Goal: Task Accomplishment & Management: Complete application form

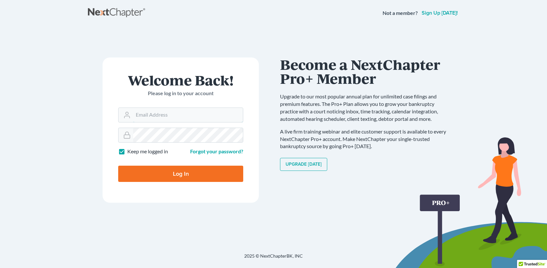
type input "contact@mvnlaw.com"
click at [204, 176] on input "Log In" at bounding box center [180, 174] width 125 height 16
type input "Thinking..."
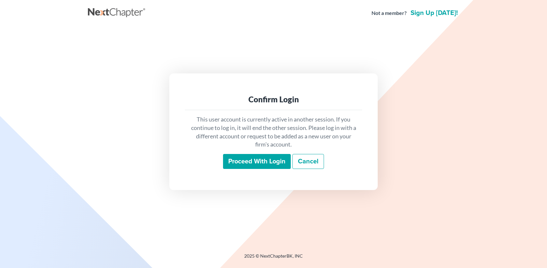
click at [260, 162] on input "Proceed with login" at bounding box center [257, 161] width 68 height 15
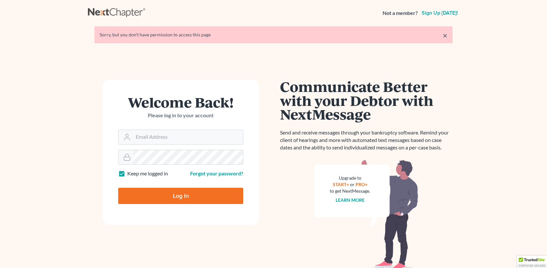
type input "[EMAIL_ADDRESS][DOMAIN_NAME]"
click at [164, 198] on input "Log In" at bounding box center [180, 196] width 125 height 16
type input "Thinking..."
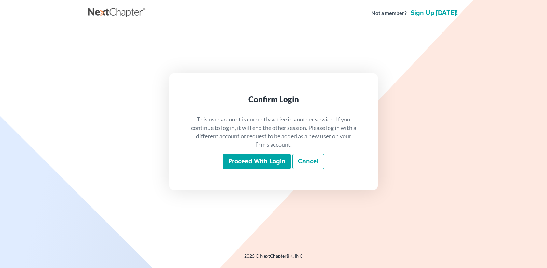
click at [257, 172] on div "This user account is currently active in another session. If you continue to lo…" at bounding box center [273, 142] width 177 height 64
click at [274, 156] on input "Proceed with login" at bounding box center [257, 161] width 68 height 15
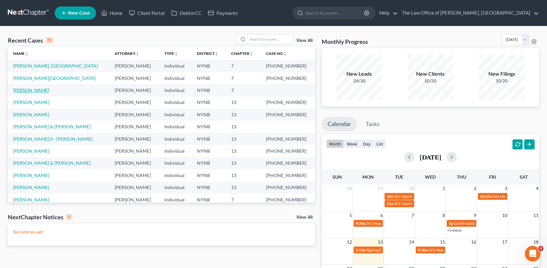
click at [39, 91] on link "Laport, Rachel" at bounding box center [31, 91] width 36 height 6
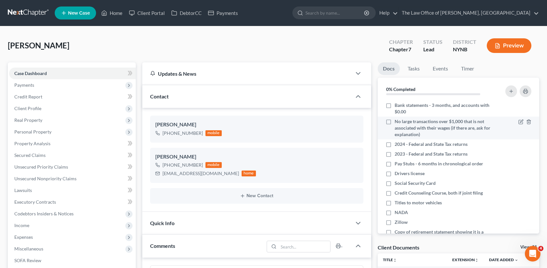
scroll to position [361, 0]
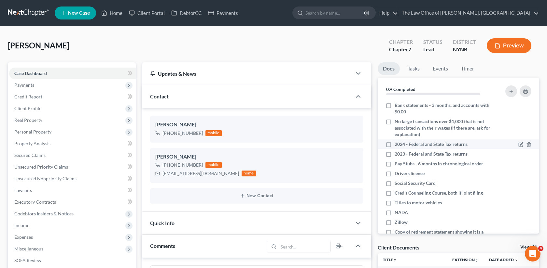
click at [422, 147] on li "2024 - Federal and State Tax returns" at bounding box center [457, 145] width 161 height 10
click at [418, 154] on span "2023 - Federal and State Tax returns" at bounding box center [430, 154] width 73 height 7
click at [401, 154] on input "2023 - Federal and State Tax returns" at bounding box center [399, 153] width 4 height 4
checkbox input "true"
click at [420, 141] on span "2024 - Federal and State Tax returns" at bounding box center [430, 144] width 73 height 7
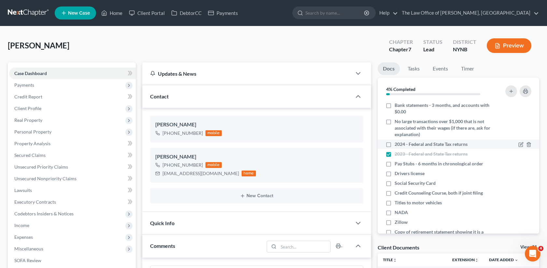
click at [401, 141] on input "2024 - Federal and State Tax returns" at bounding box center [399, 143] width 4 height 4
checkbox input "true"
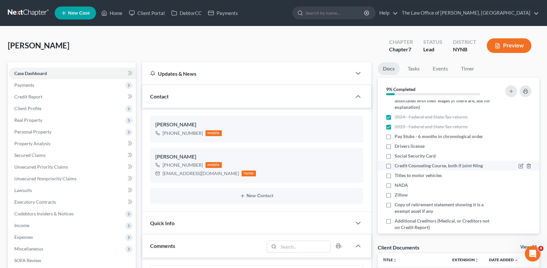
scroll to position [28, 0]
click at [447, 166] on span "Credit Counseling Course, both if joint filing" at bounding box center [438, 165] width 88 height 7
click at [401, 166] on input "Credit Counseling Course, both if joint filing" at bounding box center [399, 164] width 4 height 4
checkbox input "true"
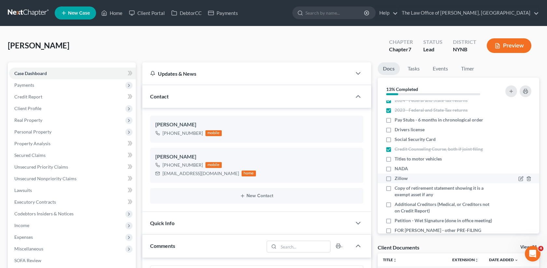
scroll to position [49, 0]
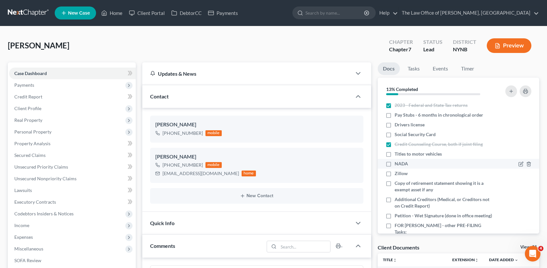
click at [425, 167] on div "NADA" at bounding box center [439, 164] width 108 height 7
click at [394, 164] on label "NADA" at bounding box center [400, 164] width 13 height 7
click at [397, 164] on input "NADA" at bounding box center [399, 163] width 4 height 4
checkbox input "true"
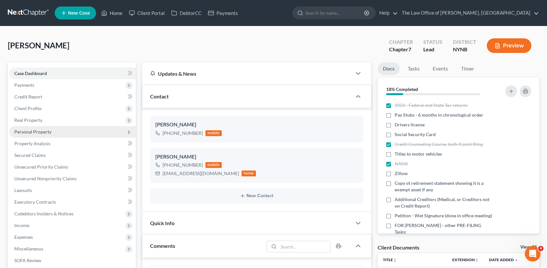
click at [74, 132] on span "Personal Property" at bounding box center [72, 132] width 127 height 12
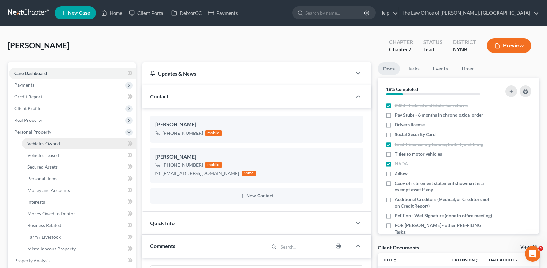
click at [73, 146] on link "Vehicles Owned" at bounding box center [79, 144] width 114 height 12
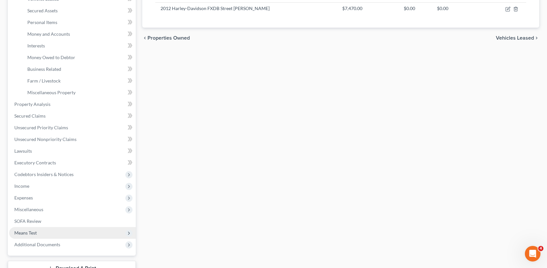
scroll to position [189, 0]
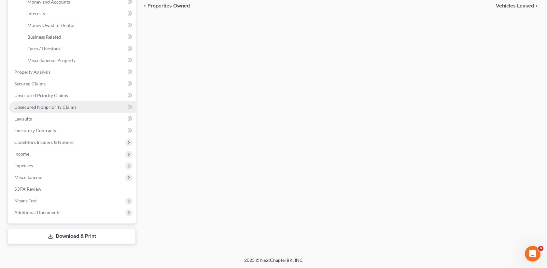
click at [86, 107] on link "Unsecured Nonpriority Claims" at bounding box center [72, 108] width 127 height 12
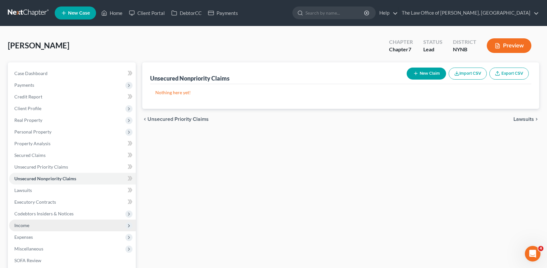
scroll to position [72, 0]
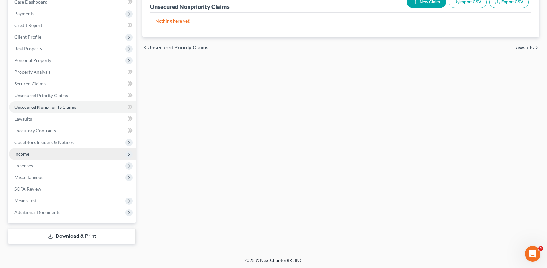
click at [72, 155] on span "Income" at bounding box center [72, 154] width 127 height 12
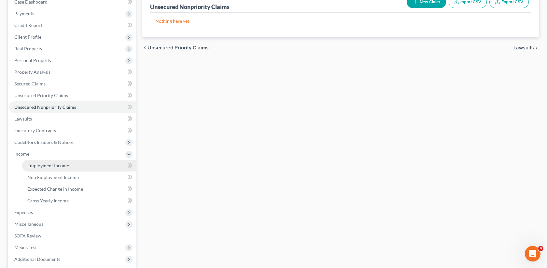
click at [83, 167] on link "Employment Income" at bounding box center [79, 166] width 114 height 12
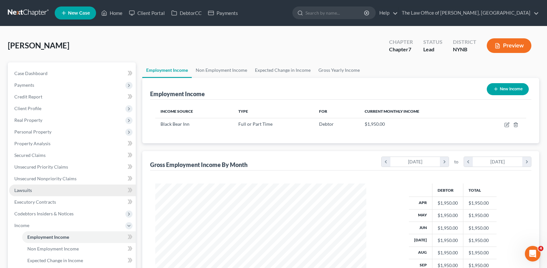
scroll to position [117, 224]
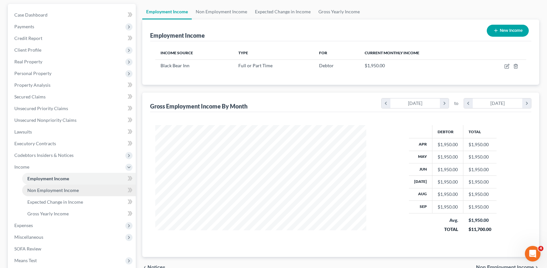
click at [80, 196] on link "Non Employment Income" at bounding box center [79, 191] width 114 height 12
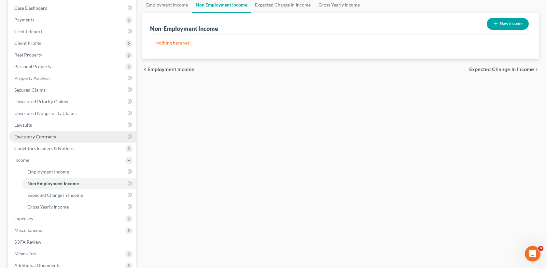
scroll to position [118, 0]
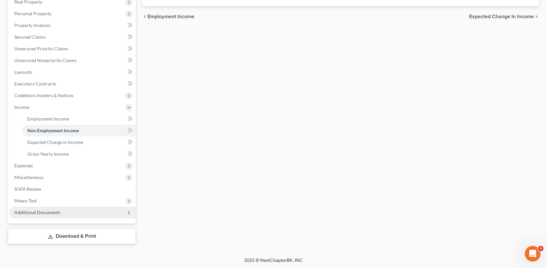
click at [65, 214] on span "Additional Documents" at bounding box center [72, 213] width 127 height 12
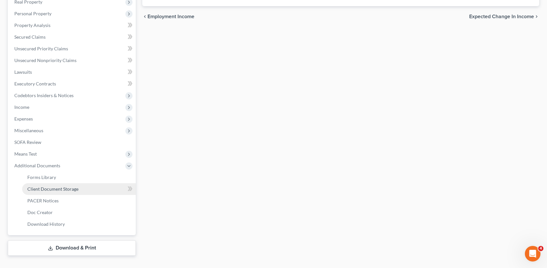
click at [92, 190] on link "Client Document Storage" at bounding box center [79, 190] width 114 height 12
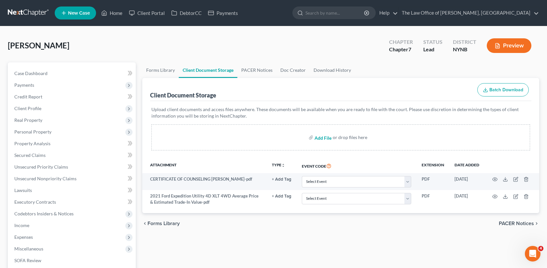
click at [319, 139] on input "file" at bounding box center [322, 138] width 16 height 12
type input "C:\fakepath\2021 Ford Expedition Utility 4D XLT 4WD Average Price & Estimated T…"
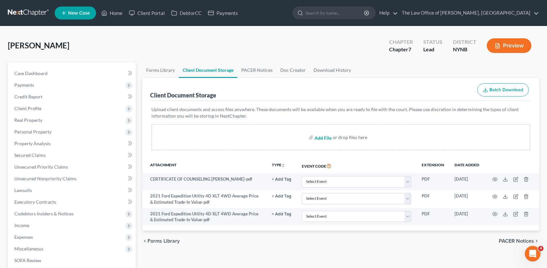
click at [324, 138] on input "file" at bounding box center [322, 138] width 16 height 12
type input "C:\fakepath\Jdpower.com.pdf"
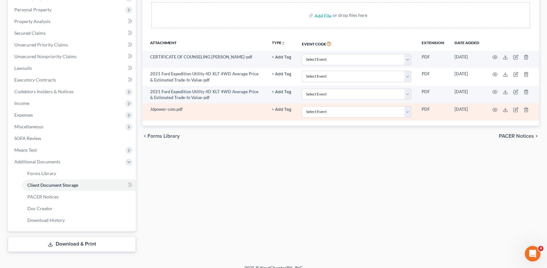
scroll to position [121, 0]
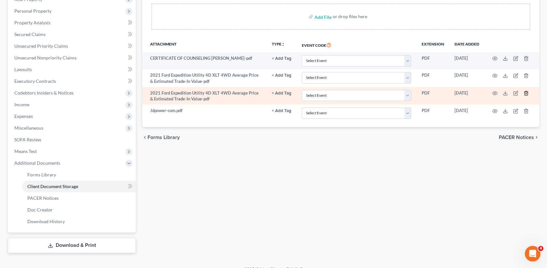
click at [525, 94] on icon "button" at bounding box center [525, 93] width 5 height 5
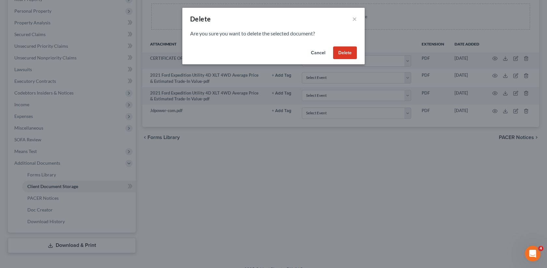
click at [348, 54] on button "Delete" at bounding box center [345, 53] width 24 height 13
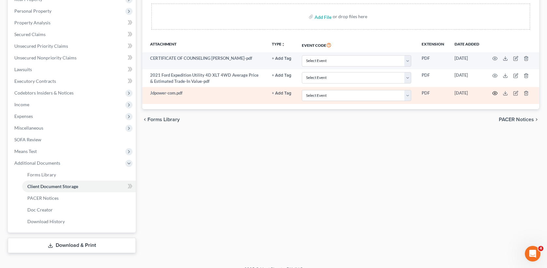
click at [493, 93] on icon "button" at bounding box center [494, 93] width 5 height 5
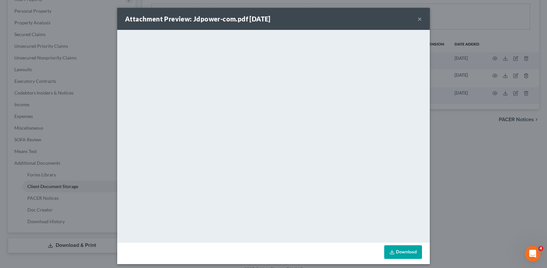
scroll to position [0, 0]
click at [419, 19] on button "×" at bounding box center [419, 19] width 5 height 8
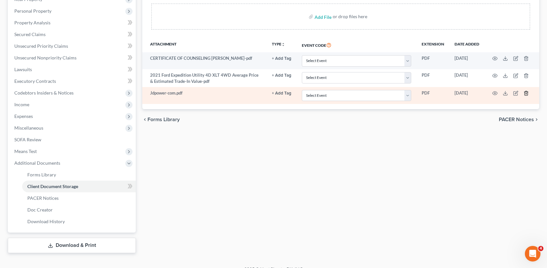
click at [526, 93] on line "button" at bounding box center [526, 93] width 0 height 1
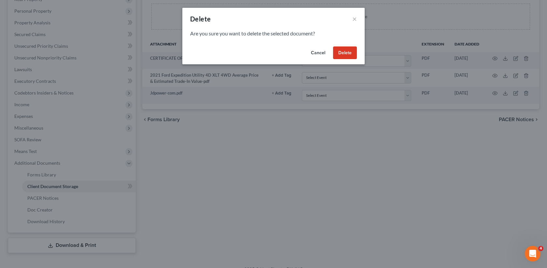
click at [346, 53] on button "Delete" at bounding box center [345, 53] width 24 height 13
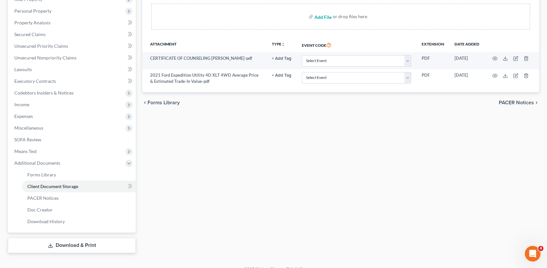
click at [322, 17] on input "file" at bounding box center [322, 17] width 16 height 12
type input "C:\fakepath\2012 Harley-Davidson FXDB STREET BOB - 1584cc Prices and Values | J…"
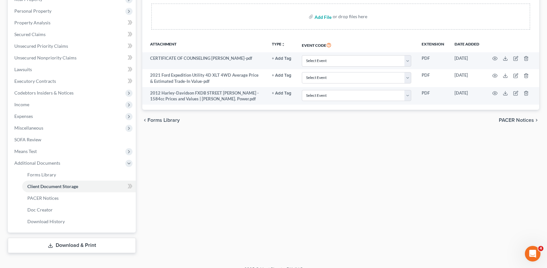
click at [322, 17] on input "file" at bounding box center [322, 17] width 16 height 12
type input "C:\fakepath\2010 Ford F250 Super Duty-V8 Regular Cab XL 4WD Average Price & Est…"
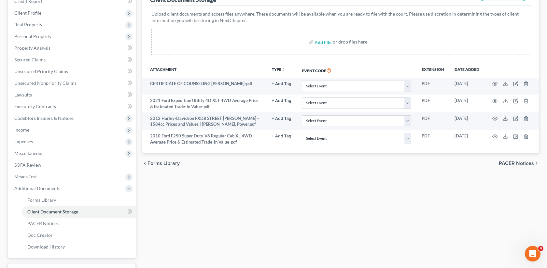
scroll to position [66, 0]
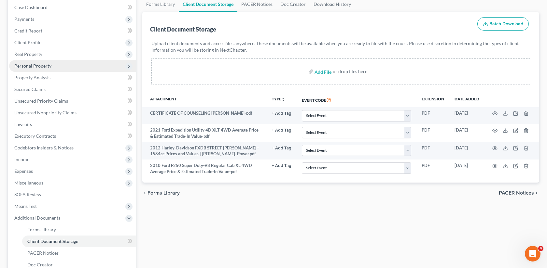
click at [70, 65] on span "Personal Property" at bounding box center [72, 66] width 127 height 12
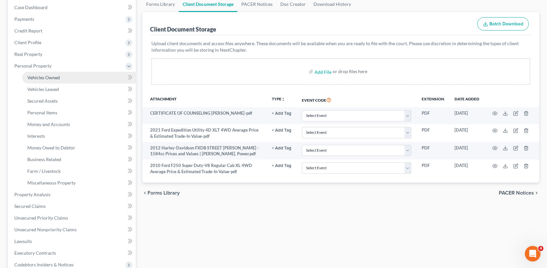
click at [69, 77] on link "Vehicles Owned" at bounding box center [79, 78] width 114 height 12
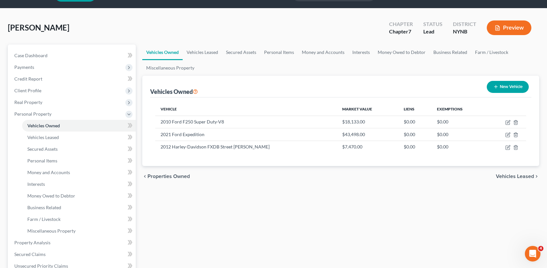
scroll to position [20, 0]
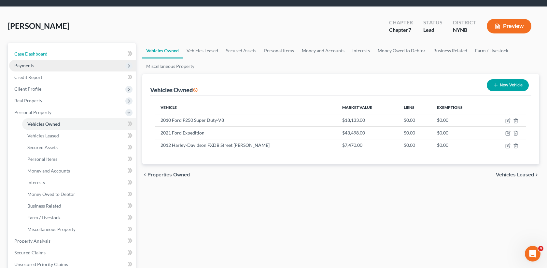
drag, startPoint x: 80, startPoint y: 55, endPoint x: 78, endPoint y: 66, distance: 11.2
click at [80, 55] on link "Case Dashboard" at bounding box center [72, 54] width 127 height 12
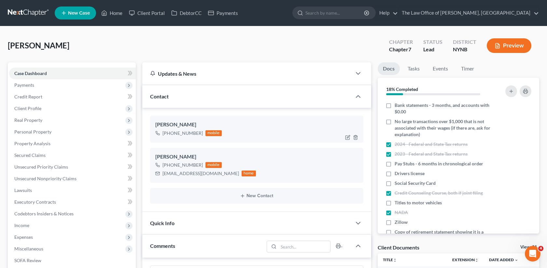
scroll to position [34, 0]
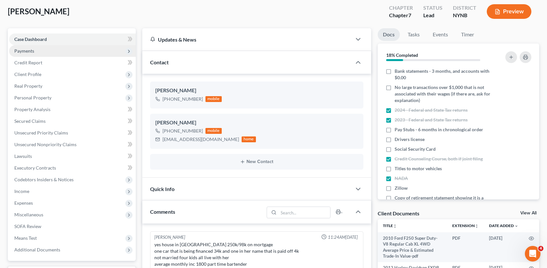
click at [85, 54] on span "Payments" at bounding box center [72, 51] width 127 height 12
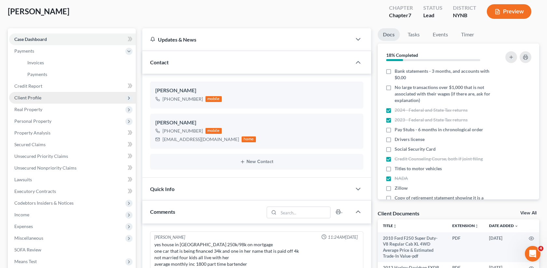
click at [72, 101] on span "Client Profile" at bounding box center [72, 98] width 127 height 12
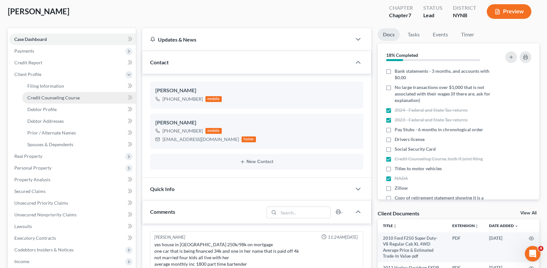
click at [92, 92] on link "Credit Counseling Course" at bounding box center [79, 98] width 114 height 12
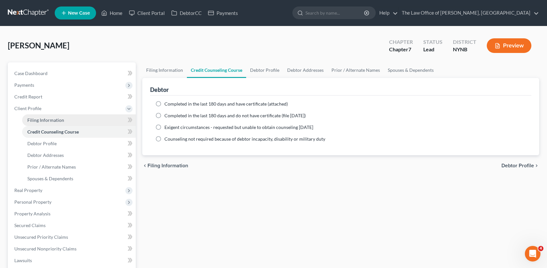
click at [90, 119] on link "Filing Information" at bounding box center [79, 121] width 114 height 12
select select "1"
select select "0"
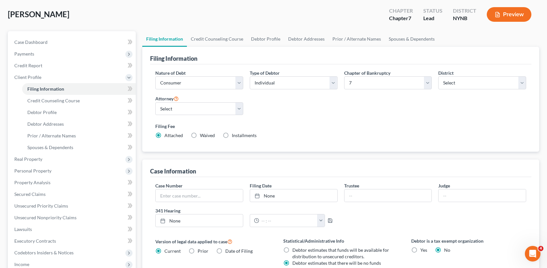
scroll to position [43, 0]
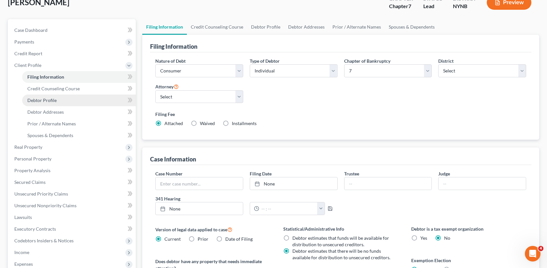
click at [68, 98] on link "Debtor Profile" at bounding box center [79, 101] width 114 height 12
select select "0"
select select "5"
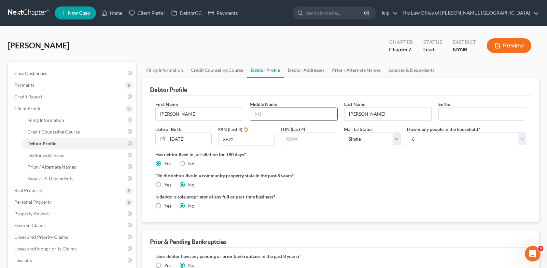
click at [293, 112] on input "text" at bounding box center [293, 114] width 87 height 12
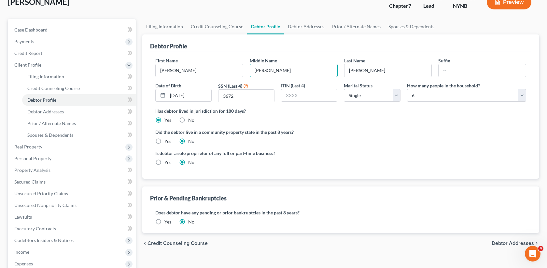
scroll to position [44, 0]
type input "Francis"
click at [66, 117] on link "Debtor Addresses" at bounding box center [79, 112] width 114 height 12
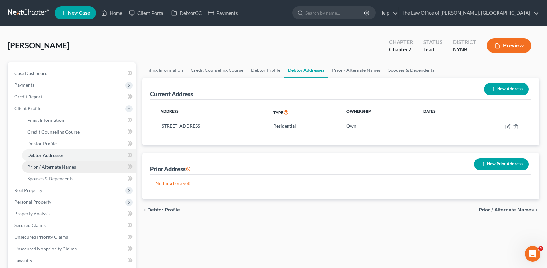
click at [84, 163] on link "Prior / Alternate Names" at bounding box center [79, 167] width 114 height 12
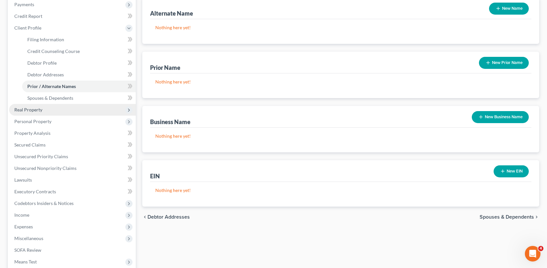
scroll to position [104, 0]
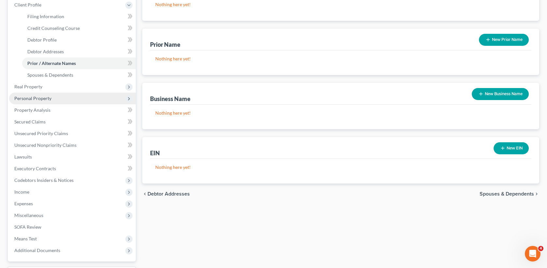
click at [75, 97] on span "Personal Property" at bounding box center [72, 99] width 127 height 12
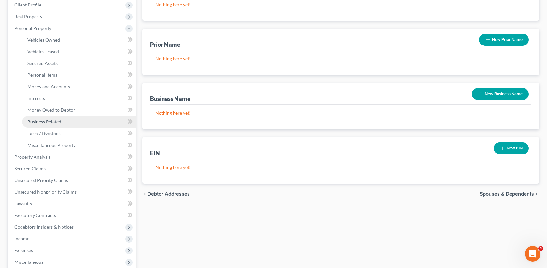
scroll to position [121, 0]
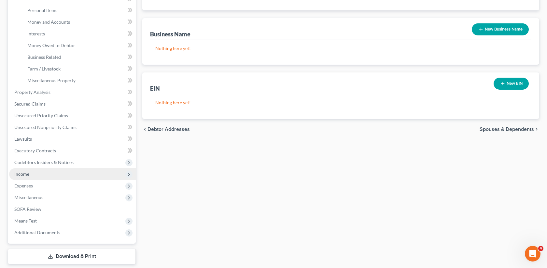
click at [56, 177] on span "Income" at bounding box center [72, 175] width 127 height 12
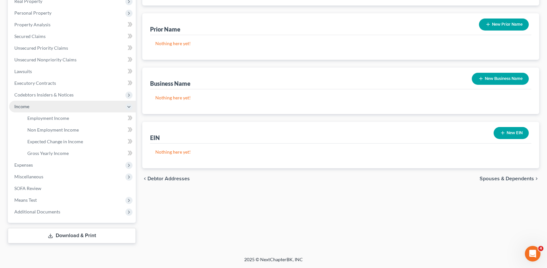
scroll to position [118, 0]
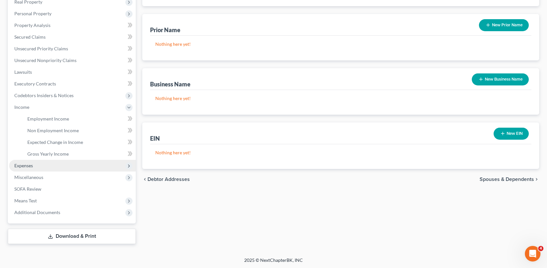
click at [65, 168] on span "Expenses" at bounding box center [72, 166] width 127 height 12
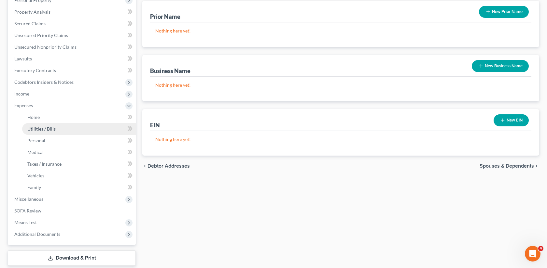
click at [85, 124] on link "Utilities / Bills" at bounding box center [79, 129] width 114 height 12
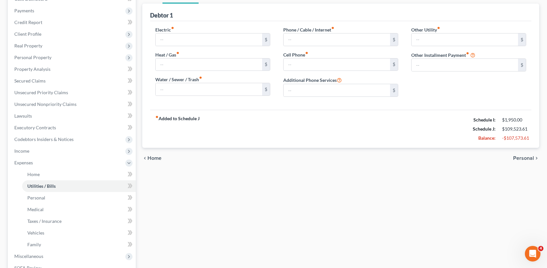
scroll to position [75, 0]
click at [80, 180] on link "Utilities / Bills" at bounding box center [79, 186] width 114 height 12
click at [85, 179] on link "Home" at bounding box center [79, 175] width 114 height 12
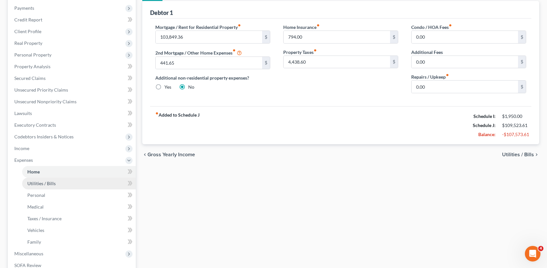
click at [90, 188] on link "Utilities / Bills" at bounding box center [79, 184] width 114 height 12
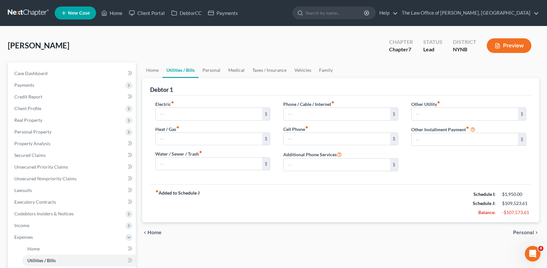
click at [205, 121] on div "Electric fiber_manual_record $ Heat / Gas fiber_manual_record $ Water / Sewer /…" at bounding box center [213, 139] width 128 height 76
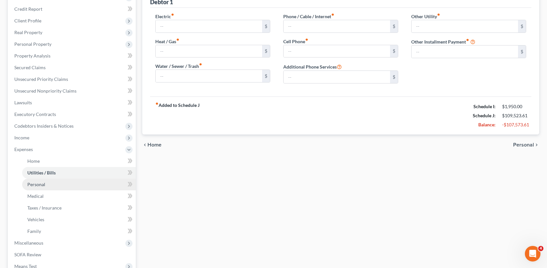
click at [78, 187] on link "Personal" at bounding box center [79, 185] width 114 height 12
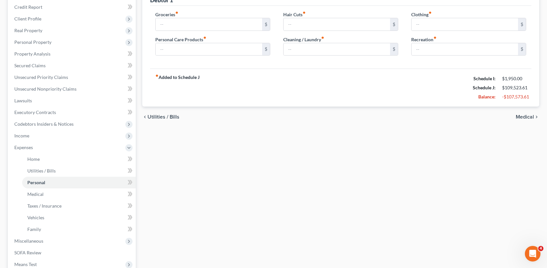
scroll to position [88, 0]
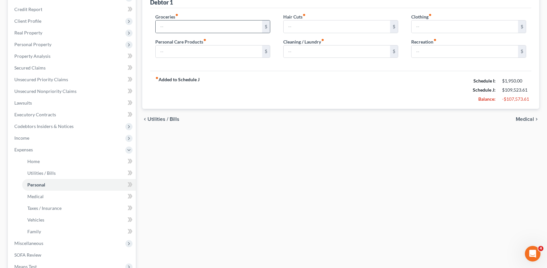
click at [209, 32] on div "$" at bounding box center [212, 26] width 115 height 13
click at [217, 30] on input "text" at bounding box center [209, 27] width 106 height 12
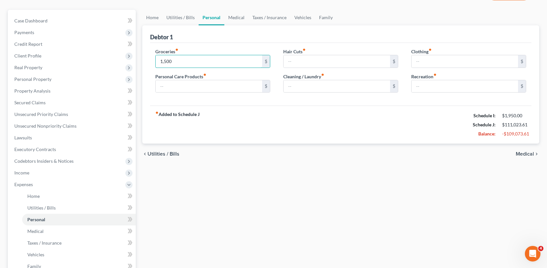
scroll to position [45, 0]
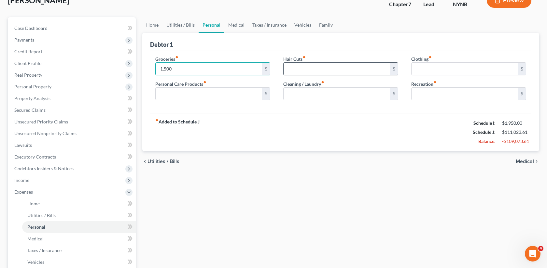
type input "1,500"
click at [313, 69] on input "text" at bounding box center [336, 69] width 106 height 12
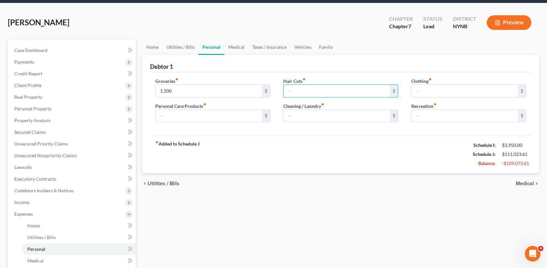
scroll to position [22, 0]
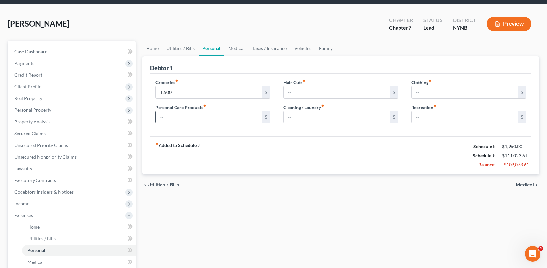
click at [227, 114] on input "text" at bounding box center [209, 117] width 106 height 12
type input "100"
click at [321, 119] on input "text" at bounding box center [336, 117] width 106 height 12
type input "100"
click at [446, 97] on input "text" at bounding box center [464, 92] width 106 height 12
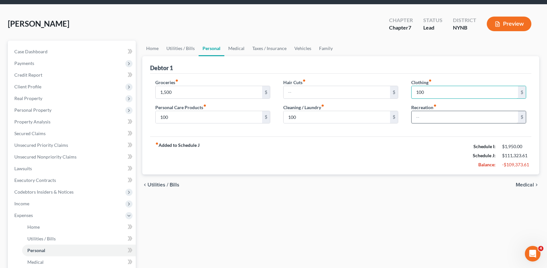
type input "100"
click at [469, 117] on input "text" at bounding box center [464, 117] width 106 height 12
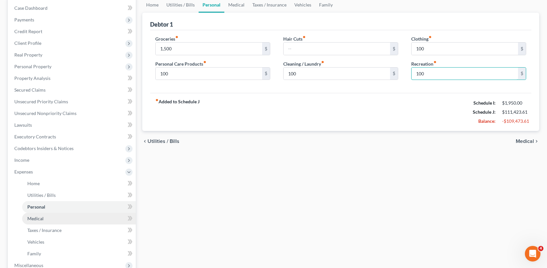
scroll to position [74, 0]
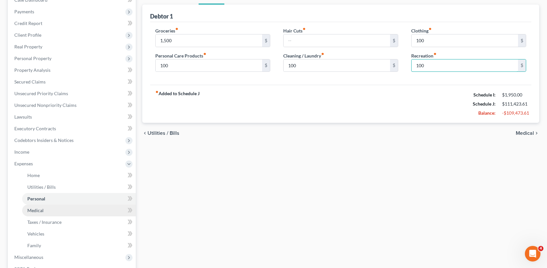
type input "100"
click at [84, 208] on link "Medical" at bounding box center [79, 211] width 114 height 12
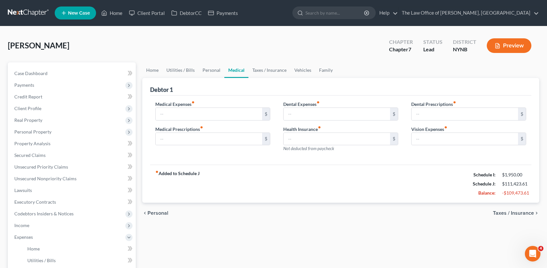
click at [223, 106] on div "Medical Expenses fiber_manual_record $" at bounding box center [212, 111] width 115 height 20
click at [223, 116] on input "text" at bounding box center [209, 114] width 106 height 12
click at [220, 137] on input "text" at bounding box center [209, 139] width 106 height 12
click at [314, 115] on input "text" at bounding box center [336, 114] width 106 height 12
click at [238, 115] on input "text" at bounding box center [209, 114] width 106 height 12
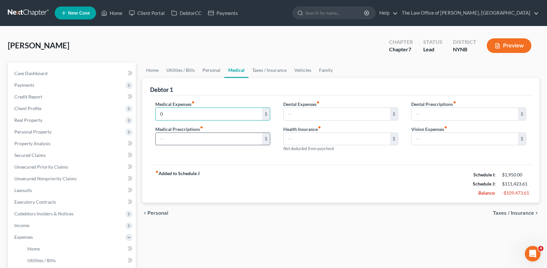
type input "0"
click at [240, 134] on input "text" at bounding box center [209, 139] width 106 height 12
type input "0"
click at [329, 117] on input "text" at bounding box center [336, 114] width 106 height 12
type input "0"
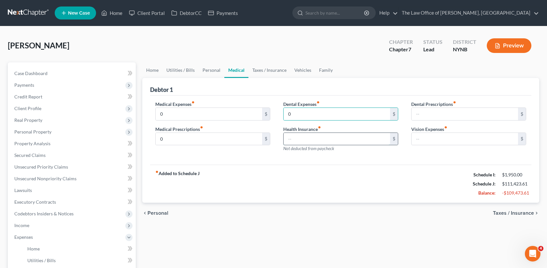
click at [334, 137] on input "text" at bounding box center [336, 139] width 106 height 12
type input "0"
click at [432, 114] on input "text" at bounding box center [464, 114] width 106 height 12
type input "0"
click at [433, 145] on div "Dental Prescriptions fiber_manual_record 0 $ Vision Expenses fiber_manual_recor…" at bounding box center [468, 129] width 128 height 57
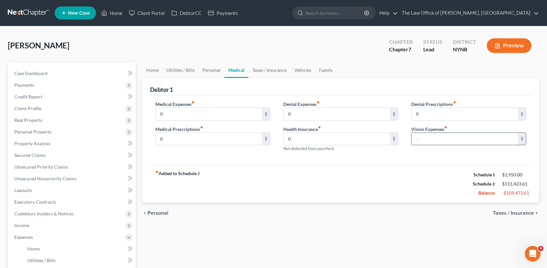
click at [438, 141] on input "text" at bounding box center [464, 139] width 106 height 12
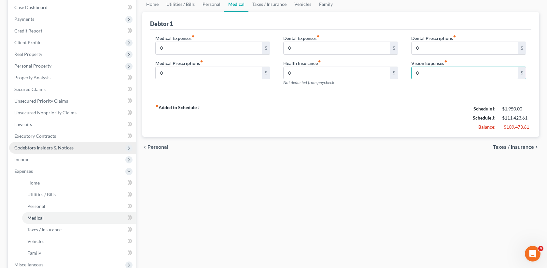
scroll to position [79, 0]
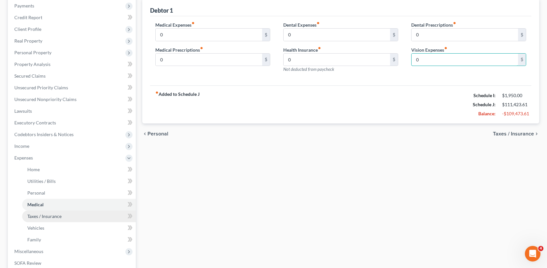
type input "0"
click at [80, 218] on link "Taxes / Insurance" at bounding box center [79, 217] width 114 height 12
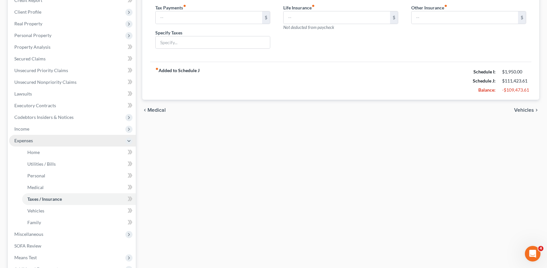
scroll to position [101, 0]
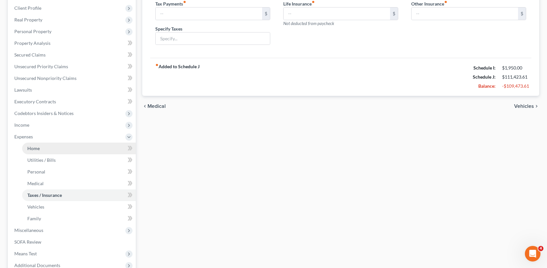
click at [88, 151] on link "Home" at bounding box center [79, 149] width 114 height 12
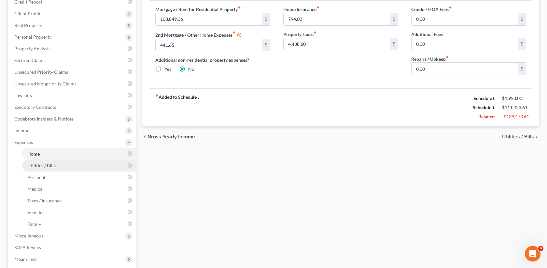
click at [89, 169] on link "Utilities / Bills" at bounding box center [79, 166] width 114 height 12
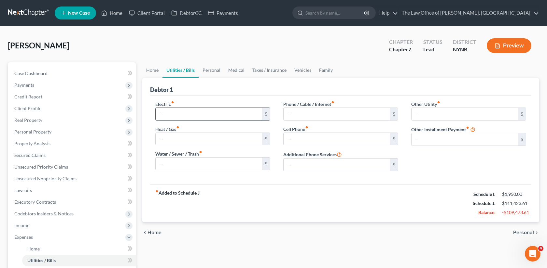
click at [189, 111] on input "text" at bounding box center [209, 114] width 106 height 12
type input "10"
click at [245, 142] on input "text" at bounding box center [209, 139] width 106 height 12
click at [221, 165] on input "text" at bounding box center [209, 164] width 106 height 12
type input "100"
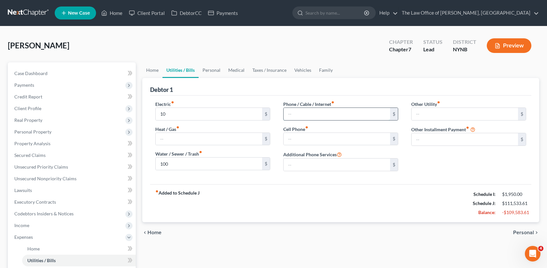
click at [357, 109] on input "text" at bounding box center [336, 114] width 106 height 12
click at [322, 140] on input "text" at bounding box center [336, 139] width 106 height 12
type input "60"
click at [348, 116] on input "text" at bounding box center [336, 114] width 106 height 12
type input "70"
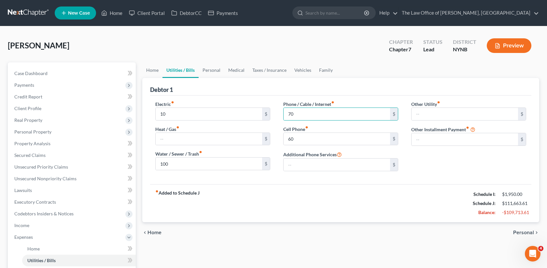
click at [451, 154] on div "Other Utility fiber_manual_record $ Other Installment Payment fiber_manual_reco…" at bounding box center [468, 139] width 128 height 76
click at [63, 70] on link "Case Dashboard" at bounding box center [72, 74] width 127 height 12
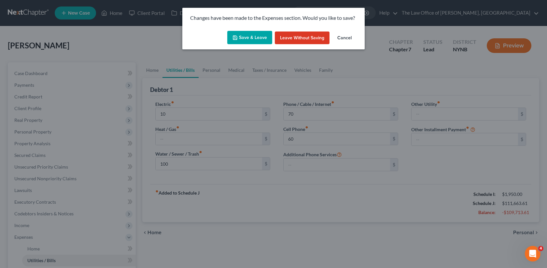
click at [254, 36] on button "Save & Leave" at bounding box center [249, 38] width 45 height 14
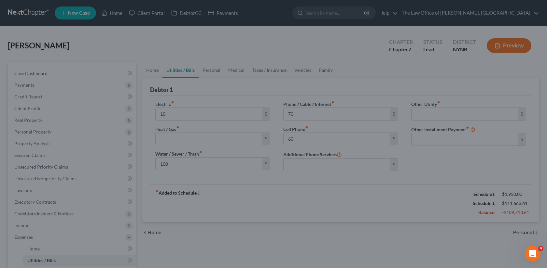
type input "10.00"
type input "100.00"
type input "70.00"
type input "60.00"
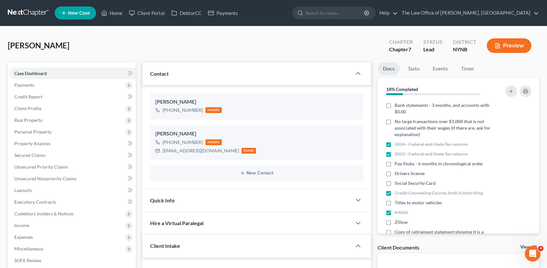
click at [83, 77] on link "Case Dashboard" at bounding box center [72, 74] width 127 height 12
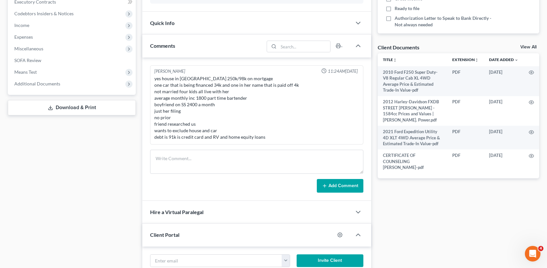
scroll to position [213, 0]
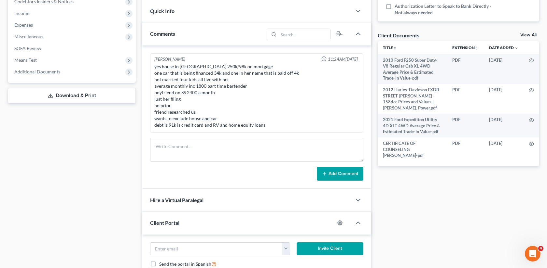
click at [75, 75] on span "Additional Documents" at bounding box center [72, 72] width 127 height 12
click at [60, 75] on span "Additional Documents" at bounding box center [72, 72] width 127 height 12
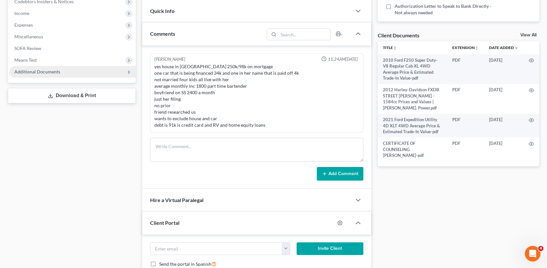
click at [60, 75] on span "Additional Documents" at bounding box center [72, 72] width 127 height 12
click at [65, 75] on span "Additional Documents" at bounding box center [72, 72] width 127 height 12
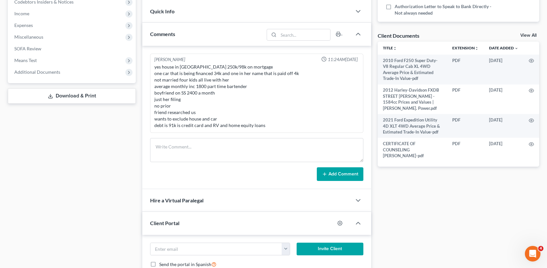
scroll to position [128, 0]
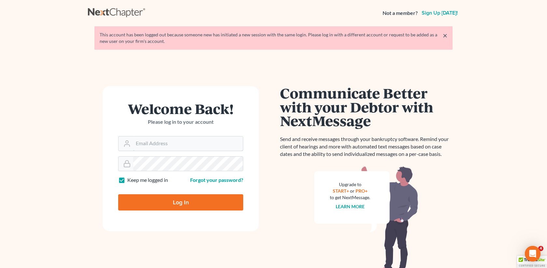
type input "[EMAIL_ADDRESS][DOMAIN_NAME]"
click at [154, 203] on input "Log In" at bounding box center [180, 203] width 125 height 16
type input "Thinking..."
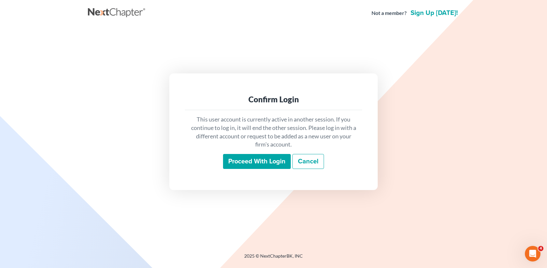
click at [238, 168] on input "Proceed with login" at bounding box center [257, 161] width 68 height 15
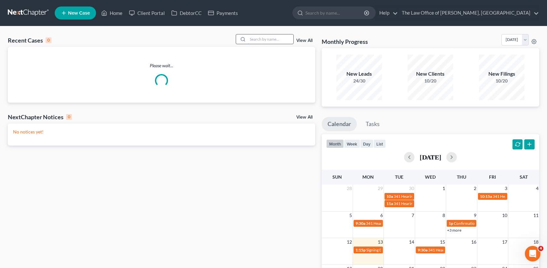
click at [269, 40] on input "search" at bounding box center [271, 38] width 46 height 9
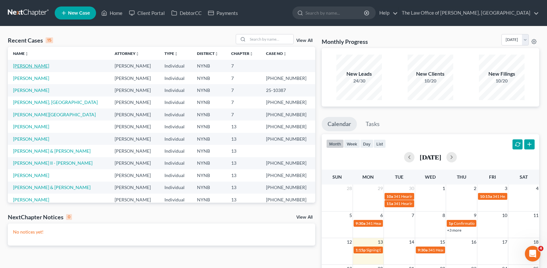
click at [41, 68] on link "Laport, Rachel" at bounding box center [31, 66] width 36 height 6
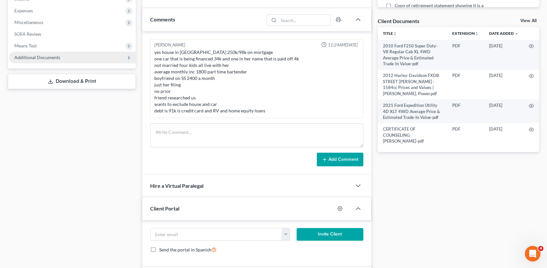
scroll to position [361, 0]
click at [82, 55] on span "Additional Documents" at bounding box center [72, 58] width 127 height 12
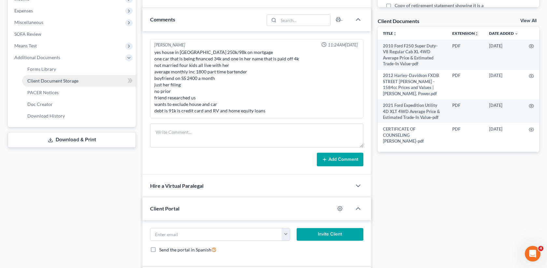
click at [112, 86] on link "Client Document Storage" at bounding box center [79, 81] width 114 height 12
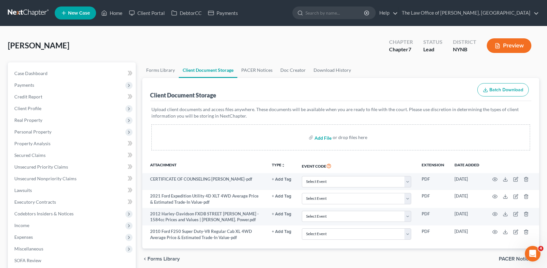
click at [323, 138] on input "file" at bounding box center [322, 138] width 16 height 12
type input "C:\fakepath\Rachel Laport Gross Summary.xlsx"
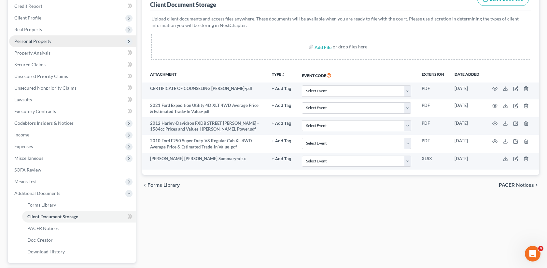
scroll to position [130, 0]
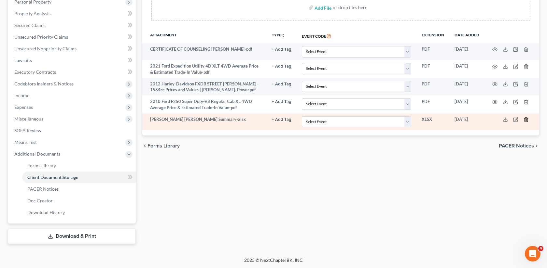
click at [527, 122] on icon "button" at bounding box center [525, 119] width 5 height 5
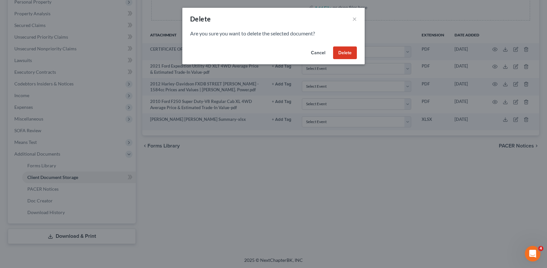
click at [350, 51] on button "Delete" at bounding box center [345, 53] width 24 height 13
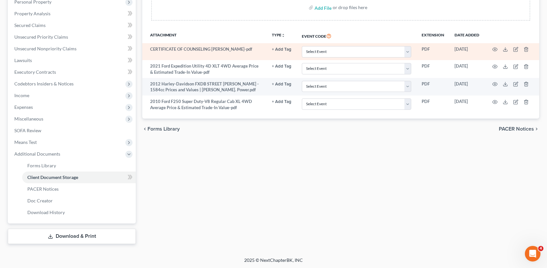
scroll to position [0, 0]
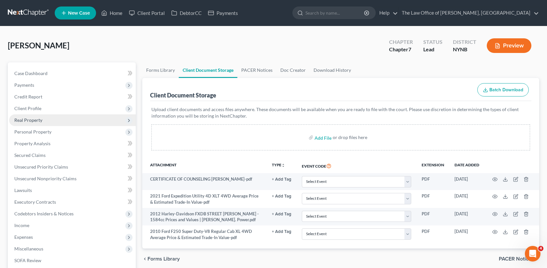
click at [58, 117] on span "Real Property" at bounding box center [72, 121] width 127 height 12
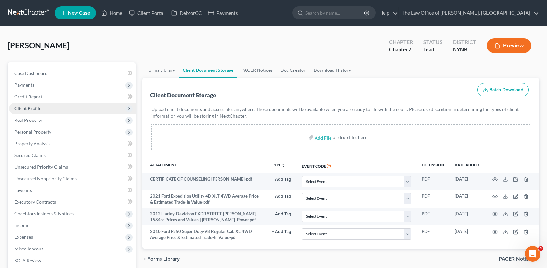
click at [65, 112] on span "Client Profile" at bounding box center [72, 109] width 127 height 12
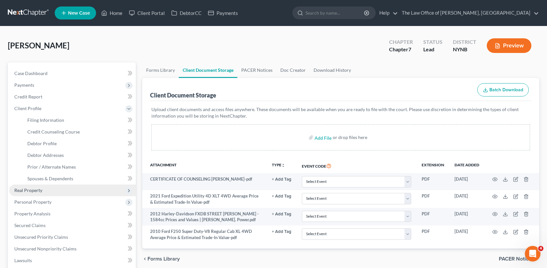
click at [52, 191] on span "Real Property" at bounding box center [72, 191] width 127 height 12
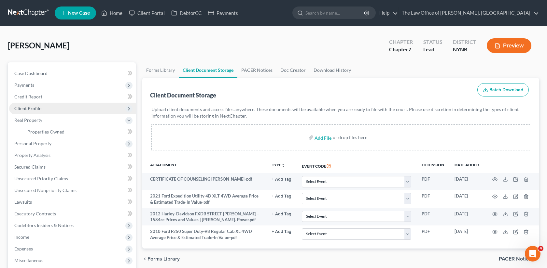
click at [72, 109] on span "Client Profile" at bounding box center [72, 109] width 127 height 12
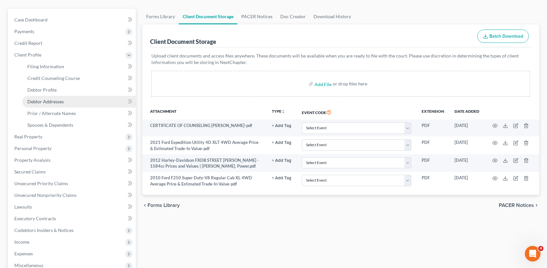
scroll to position [66, 0]
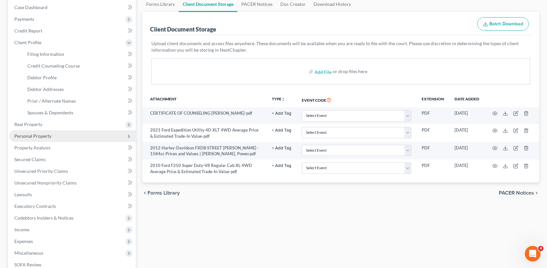
click at [59, 140] on span "Personal Property" at bounding box center [72, 136] width 127 height 12
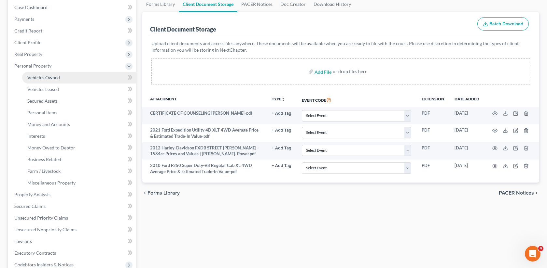
click at [80, 83] on link "Vehicles Owned" at bounding box center [79, 78] width 114 height 12
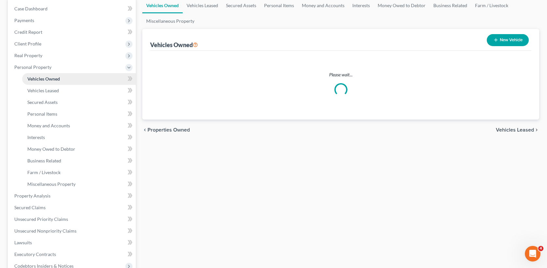
scroll to position [44, 0]
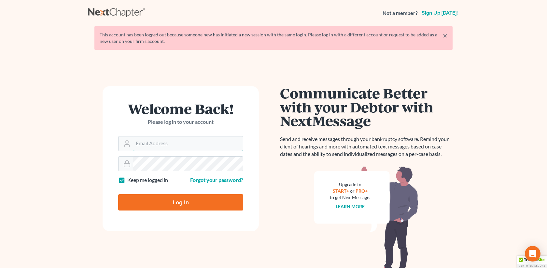
type input "[EMAIL_ADDRESS][DOMAIN_NAME]"
click at [183, 199] on input "Log In" at bounding box center [180, 203] width 125 height 16
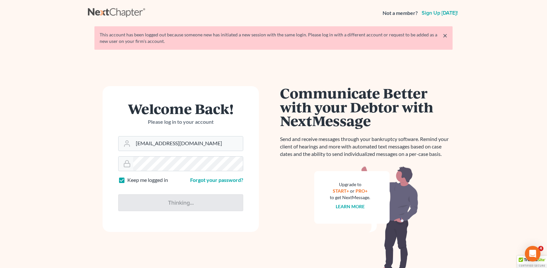
type input "Thinking..."
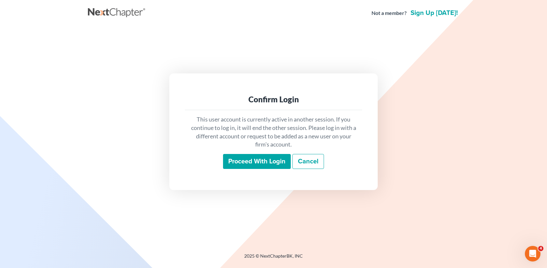
click at [257, 170] on div "This user account is currently active in another session. If you continue to lo…" at bounding box center [273, 142] width 177 height 64
click at [270, 165] on input "Proceed with login" at bounding box center [257, 161] width 68 height 15
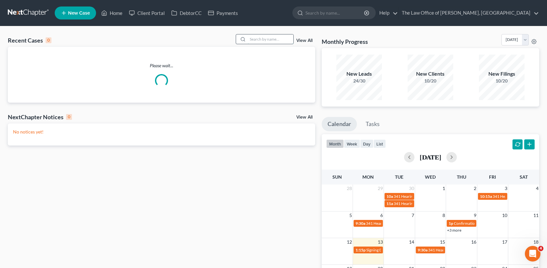
click at [269, 40] on input "search" at bounding box center [271, 38] width 46 height 9
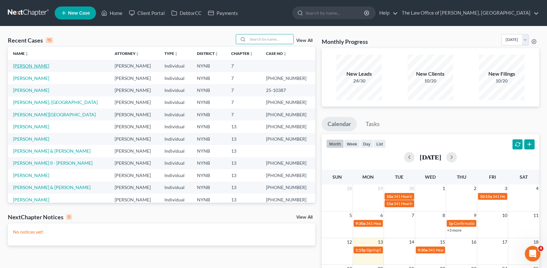
click at [29, 66] on link "[PERSON_NAME]" at bounding box center [31, 66] width 36 height 6
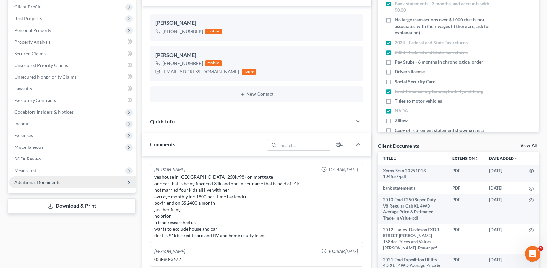
scroll to position [361, 0]
click at [61, 181] on span "Additional Documents" at bounding box center [72, 183] width 127 height 12
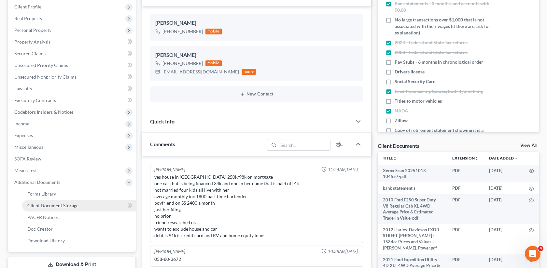
click at [103, 204] on link "Client Document Storage" at bounding box center [79, 206] width 114 height 12
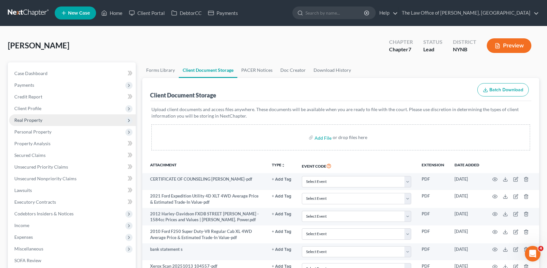
click at [51, 124] on span "Real Property" at bounding box center [72, 121] width 127 height 12
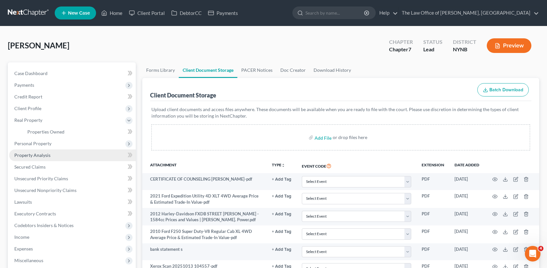
click at [50, 150] on link "Property Analysis" at bounding box center [72, 156] width 127 height 12
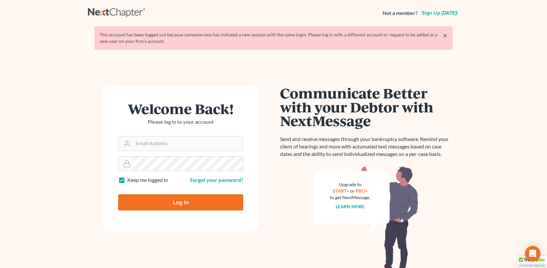
type input "[EMAIL_ADDRESS][DOMAIN_NAME]"
click at [149, 197] on input "Log In" at bounding box center [180, 203] width 125 height 16
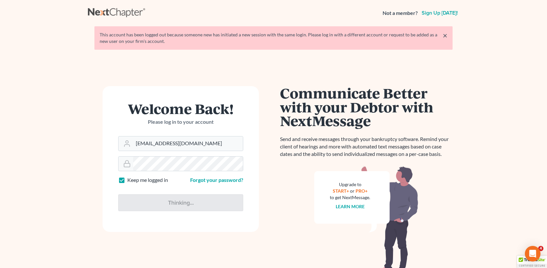
type input "Thinking..."
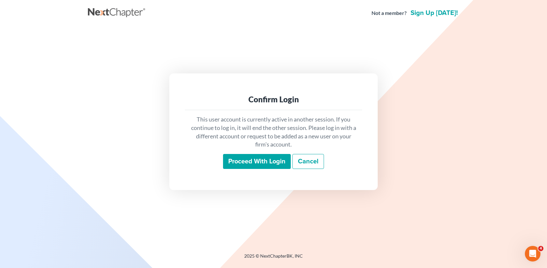
click at [239, 155] on input "Proceed with login" at bounding box center [257, 161] width 68 height 15
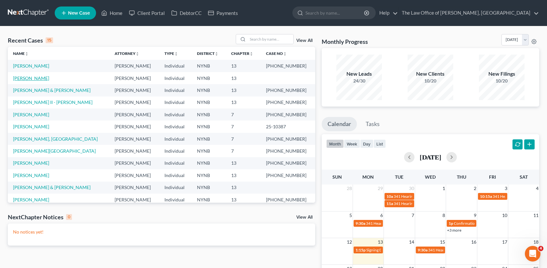
click at [36, 79] on link "[PERSON_NAME]" at bounding box center [31, 78] width 36 height 6
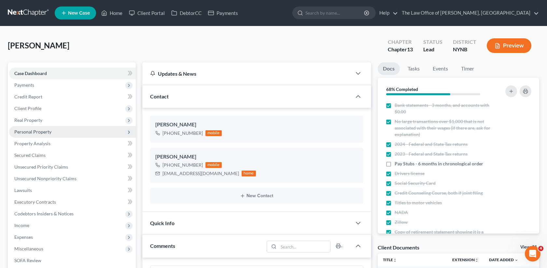
click at [42, 131] on span "Personal Property" at bounding box center [32, 132] width 37 height 6
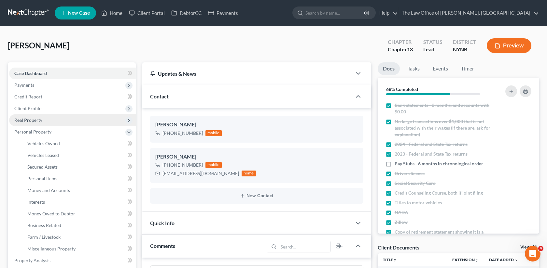
scroll to position [361, 0]
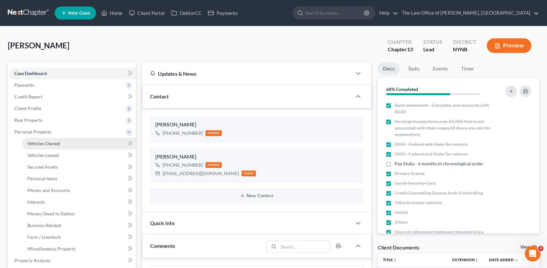
click at [48, 149] on link "Vehicles Owned" at bounding box center [79, 144] width 114 height 12
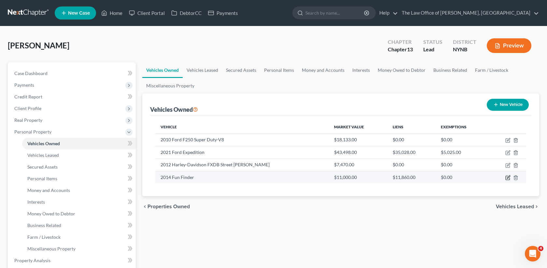
click at [508, 178] on icon "button" at bounding box center [507, 177] width 5 height 5
select select "2"
select select "12"
select select "0"
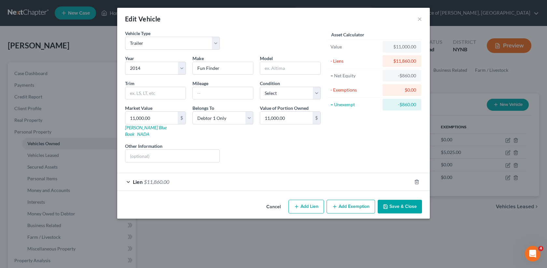
click at [278, 203] on button "Cancel" at bounding box center [273, 207] width 25 height 13
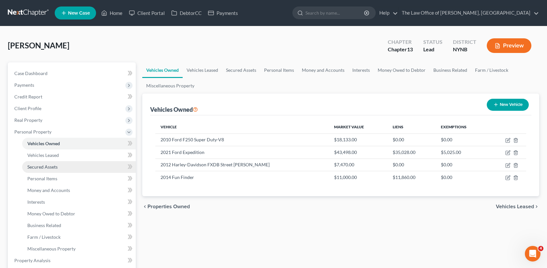
scroll to position [200, 0]
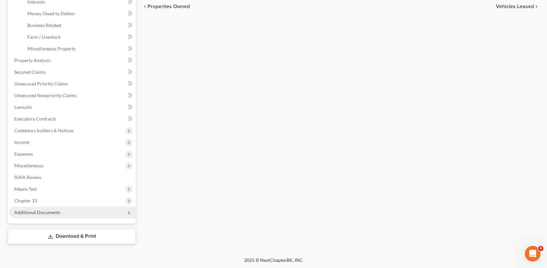
click at [69, 210] on span "Additional Documents" at bounding box center [72, 213] width 127 height 12
click at [69, 210] on li "Additional Documents Forms Library Client Document Storage PACER Notices Doc Fo…" at bounding box center [72, 213] width 127 height 12
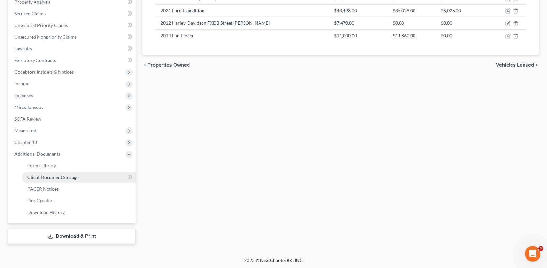
click at [98, 180] on link "Client Document Storage" at bounding box center [79, 178] width 114 height 12
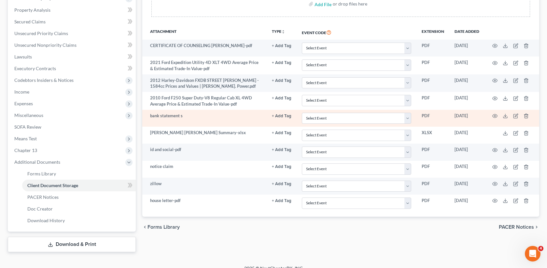
scroll to position [124, 0]
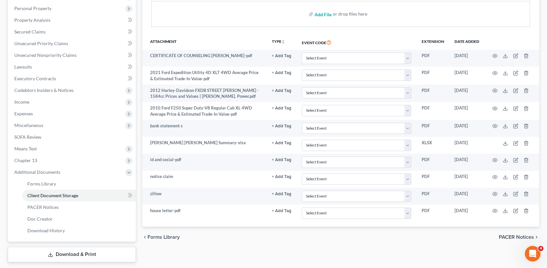
click at [323, 17] on input "file" at bounding box center [322, 14] width 16 height 12
type input "C:\fakepath\2014 Cruiser RV Fun Finder Xtra Toy Hauler Series M-245 Prices and …"
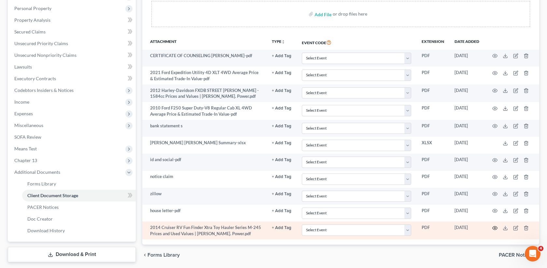
click at [493, 230] on icon "button" at bounding box center [494, 228] width 5 height 5
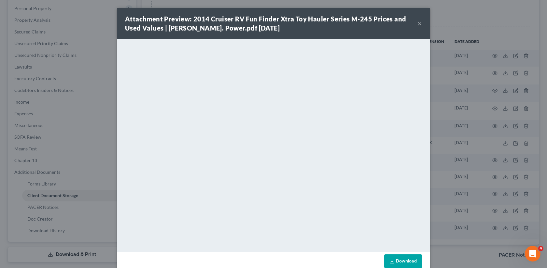
click at [466, 14] on div "Attachment Preview: 2014 Cruiser RV Fun Finder Xtra Toy Hauler Series M-245 Pri…" at bounding box center [273, 134] width 547 height 268
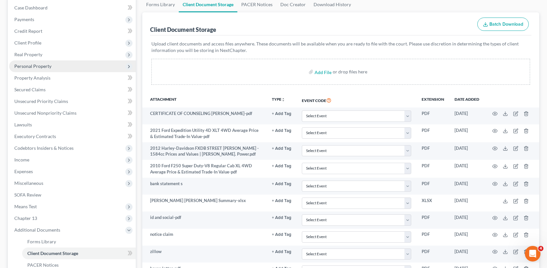
scroll to position [0, 0]
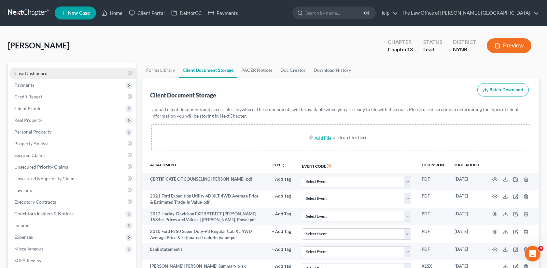
click at [83, 73] on link "Case Dashboard" at bounding box center [72, 74] width 127 height 12
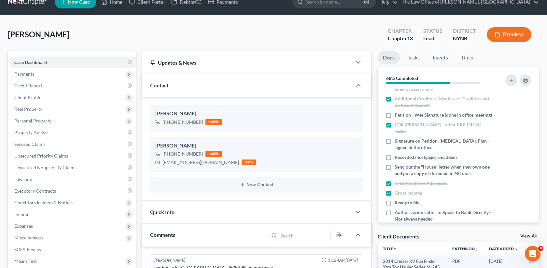
scroll to position [144, 0]
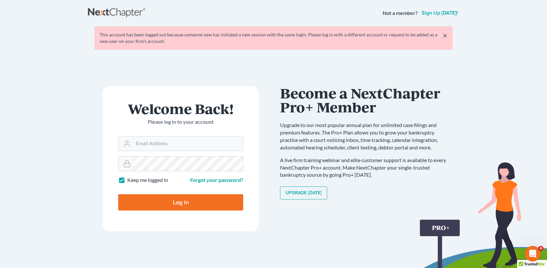
type input "[EMAIL_ADDRESS][DOMAIN_NAME]"
click at [190, 209] on input "Log In" at bounding box center [180, 203] width 125 height 16
type input "Thinking..."
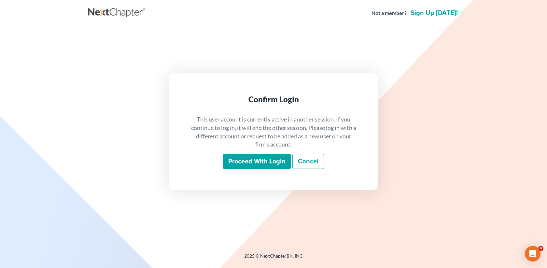
click at [270, 166] on input "Proceed with login" at bounding box center [257, 161] width 68 height 15
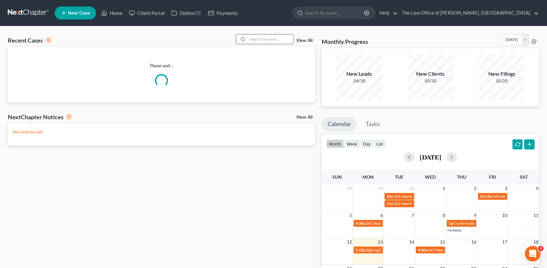
click at [272, 39] on input "search" at bounding box center [271, 38] width 46 height 9
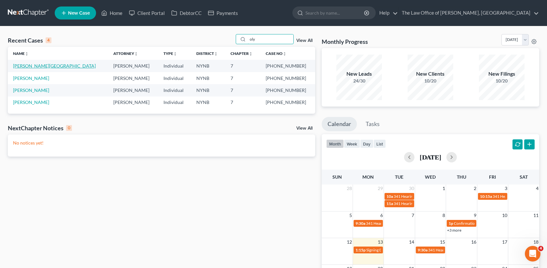
type input "oly"
click at [20, 67] on link "[PERSON_NAME][GEOGRAPHIC_DATA]" at bounding box center [54, 66] width 83 height 6
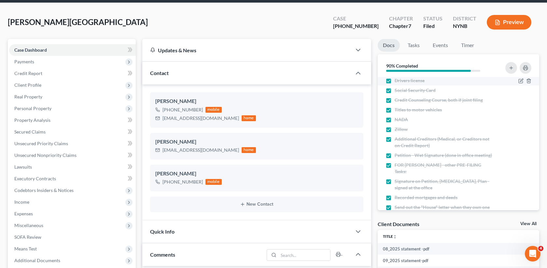
scroll to position [128, 0]
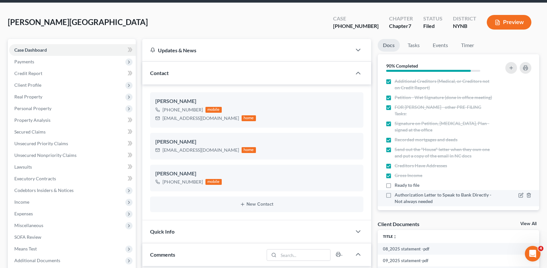
click at [405, 192] on span "Authorization Letter to Speak to Bank Directly - Not always needed" at bounding box center [443, 198] width 99 height 13
click at [401, 192] on input "Authorization Letter to Speak to Bank Directly - Not always needed" at bounding box center [399, 194] width 4 height 4
checkbox input "true"
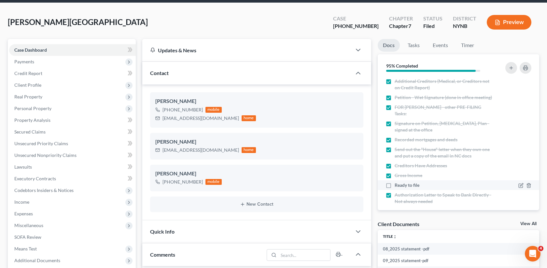
click at [407, 182] on span "Ready to file" at bounding box center [406, 185] width 25 height 7
click at [401, 182] on input "Ready to file" at bounding box center [399, 184] width 4 height 4
checkbox input "true"
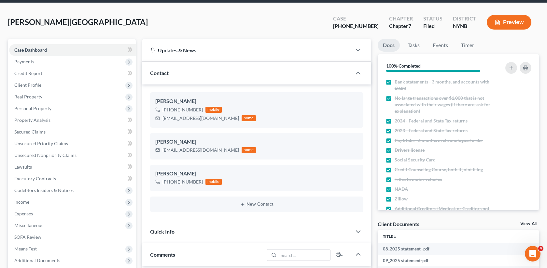
scroll to position [0, 0]
